Goal: Transaction & Acquisition: Obtain resource

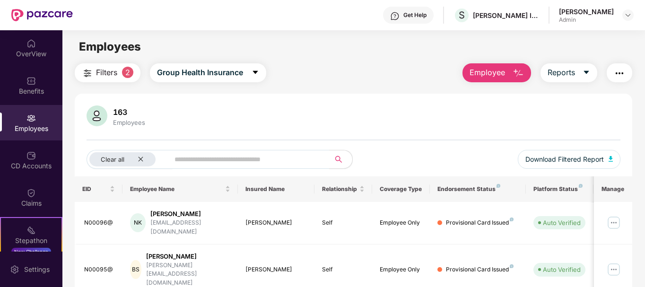
scroll to position [30, 0]
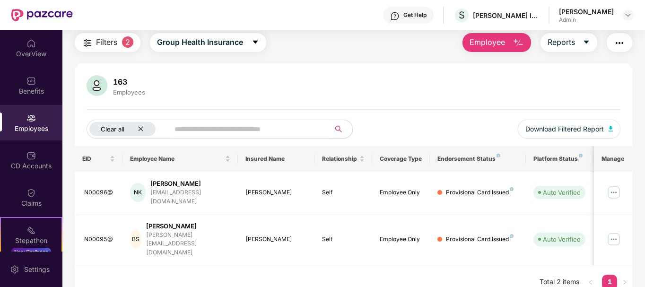
click at [138, 127] on icon "close" at bounding box center [141, 129] width 6 height 6
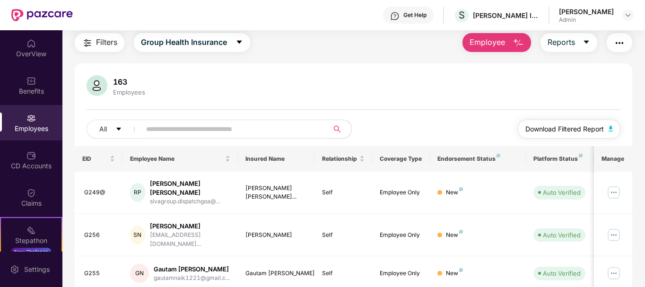
click at [573, 128] on span "Download Filtered Report" at bounding box center [564, 129] width 79 height 10
click at [110, 131] on button "All" at bounding box center [116, 129] width 58 height 19
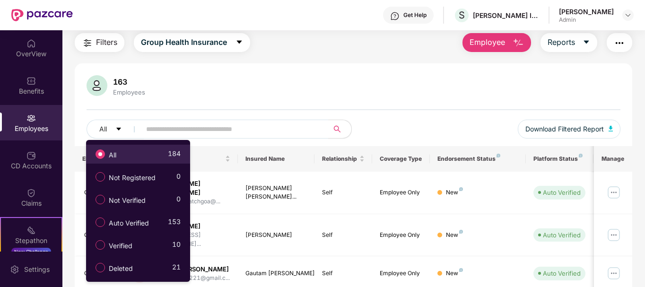
click at [117, 155] on span "All" at bounding box center [112, 155] width 15 height 10
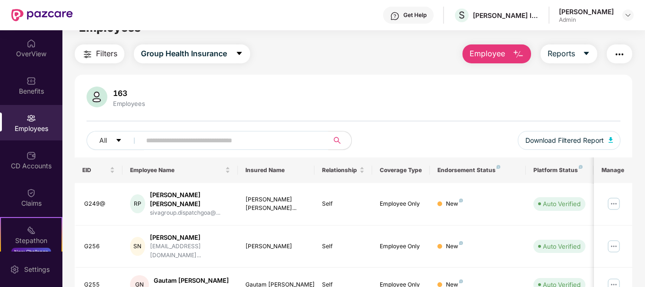
scroll to position [0, 0]
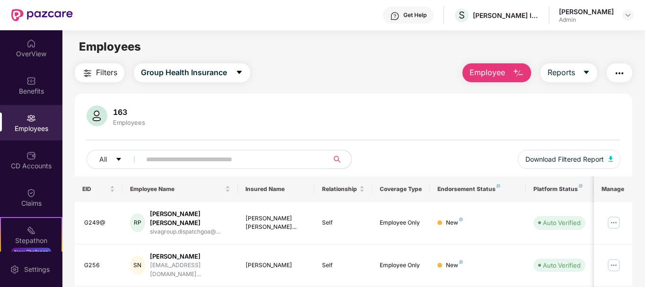
click at [173, 151] on span at bounding box center [232, 159] width 194 height 19
type input "***"
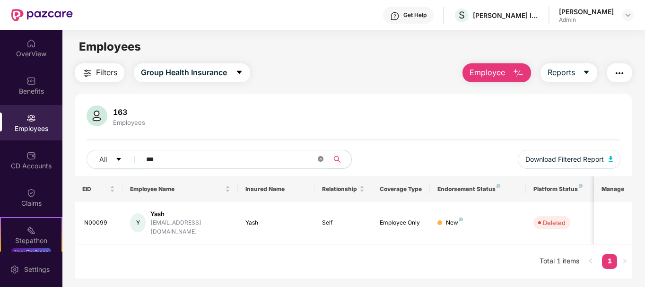
click at [322, 157] on icon "close-circle" at bounding box center [321, 159] width 6 height 6
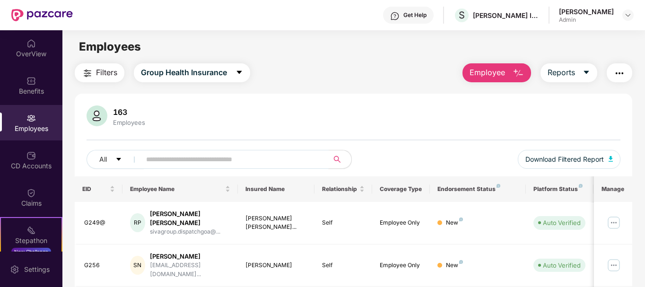
click at [119, 114] on div "163" at bounding box center [129, 111] width 36 height 9
click at [109, 160] on button "All" at bounding box center [116, 159] width 58 height 19
click at [191, 160] on input "text" at bounding box center [231, 159] width 170 height 14
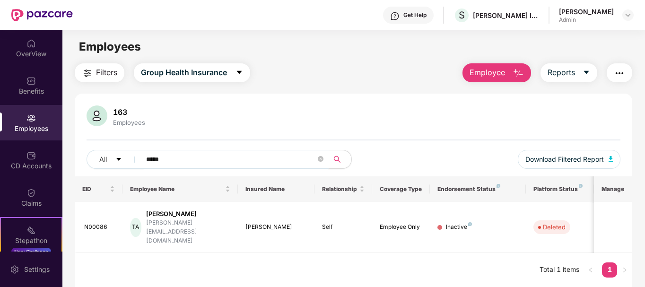
type input "*****"
click at [23, 116] on div "Employees" at bounding box center [31, 122] width 62 height 35
click at [21, 121] on div "Employees" at bounding box center [31, 122] width 62 height 35
click at [103, 77] on span "Filters" at bounding box center [106, 73] width 21 height 12
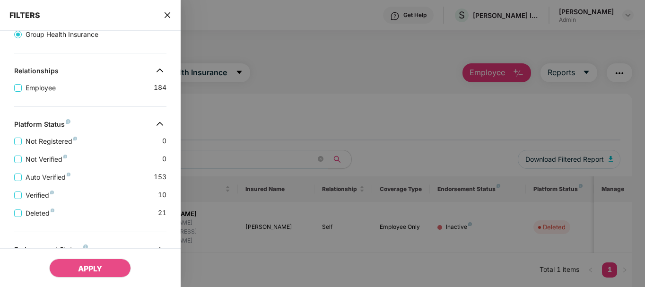
scroll to position [142, 0]
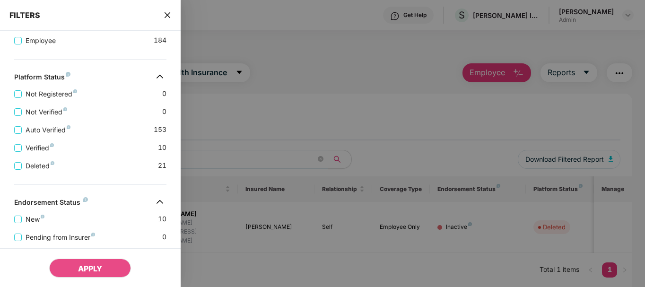
click at [78, 131] on div "Auto Verified 153" at bounding box center [90, 126] width 152 height 18
click at [22, 131] on span "Auto Verified" at bounding box center [48, 130] width 52 height 10
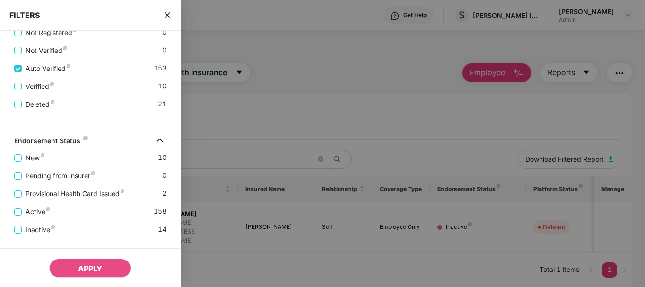
scroll to position [236, 0]
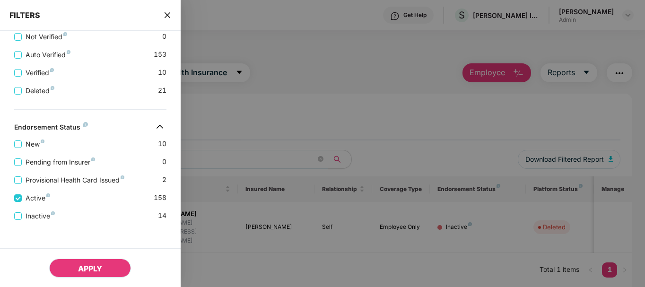
click at [73, 270] on button "APPLY" at bounding box center [90, 268] width 82 height 19
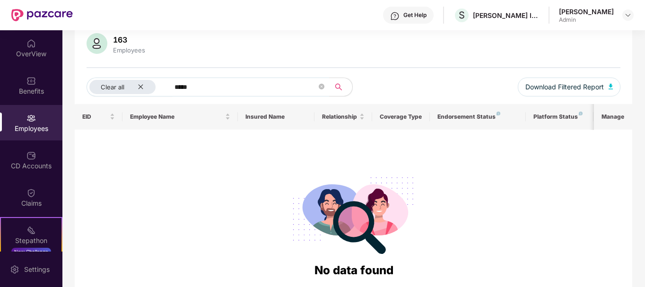
scroll to position [95, 0]
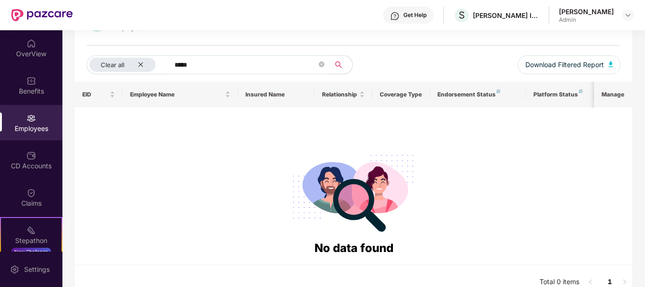
click at [328, 62] on span "*****" at bounding box center [246, 64] width 167 height 19
click at [320, 65] on icon "close-circle" at bounding box center [322, 64] width 6 height 6
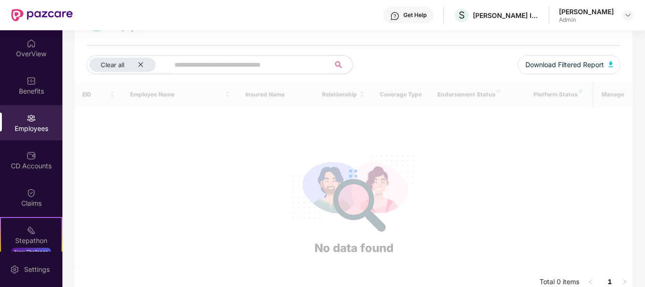
click at [199, 140] on div at bounding box center [354, 174] width 558 height 184
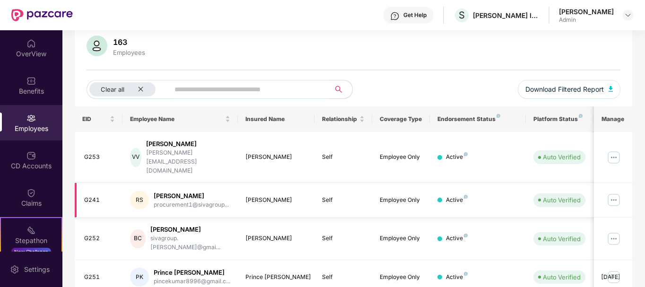
scroll to position [0, 0]
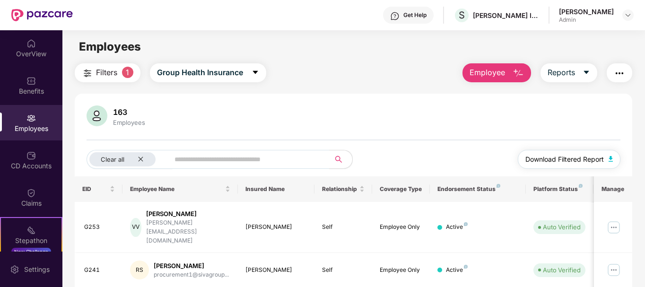
click at [565, 157] on span "Download Filtered Report" at bounding box center [564, 159] width 79 height 10
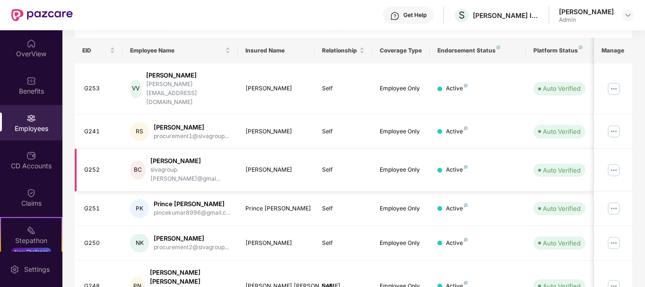
scroll to position [142, 0]
